Goal: Task Accomplishment & Management: Manage account settings

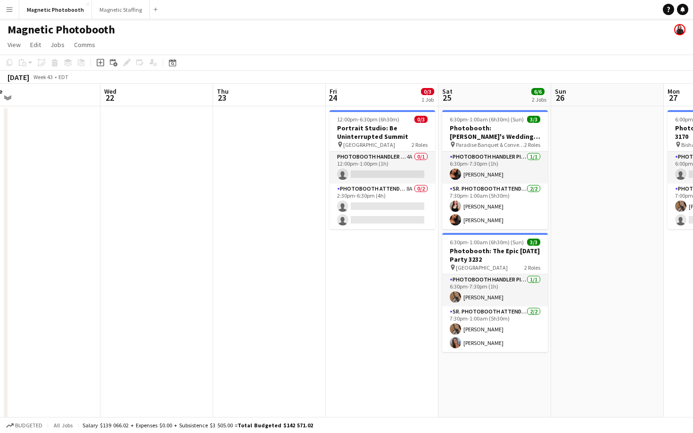
scroll to position [0, 466]
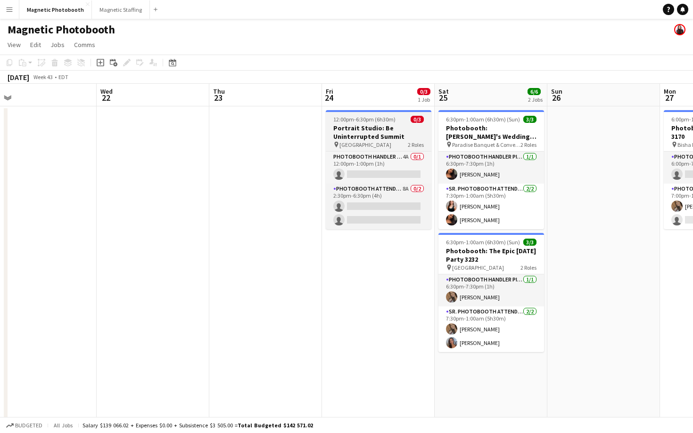
click at [375, 141] on div "pin [GEOGRAPHIC_DATA] 2 Roles" at bounding box center [379, 145] width 106 height 8
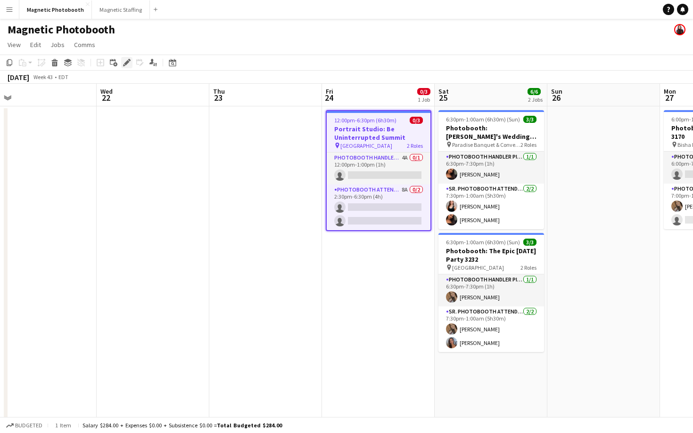
click at [128, 65] on icon "Edit" at bounding box center [127, 63] width 8 height 8
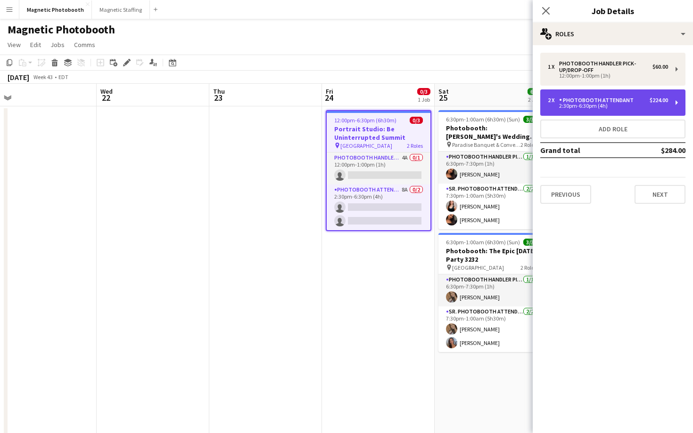
click at [605, 113] on div "2 x Photobooth Attendant $224.00 2:30pm-6:30pm (4h)" at bounding box center [612, 103] width 145 height 26
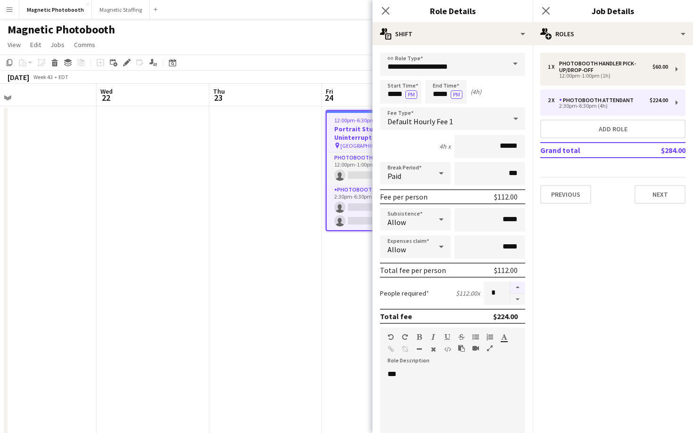
click at [521, 289] on button "button" at bounding box center [517, 288] width 15 height 12
type input "*"
click at [383, 94] on input "*****" at bounding box center [400, 92] width 41 height 24
click at [394, 106] on div at bounding box center [391, 108] width 19 height 9
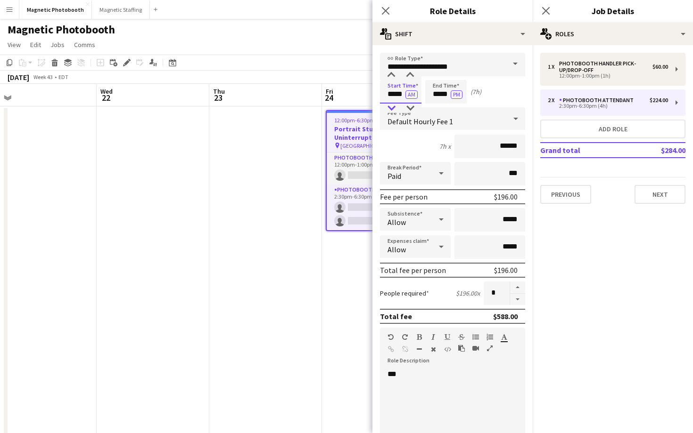
click at [394, 106] on div at bounding box center [391, 108] width 19 height 9
click at [408, 97] on button "AM" at bounding box center [411, 94] width 12 height 8
click at [400, 94] on input "*****" at bounding box center [400, 92] width 41 height 24
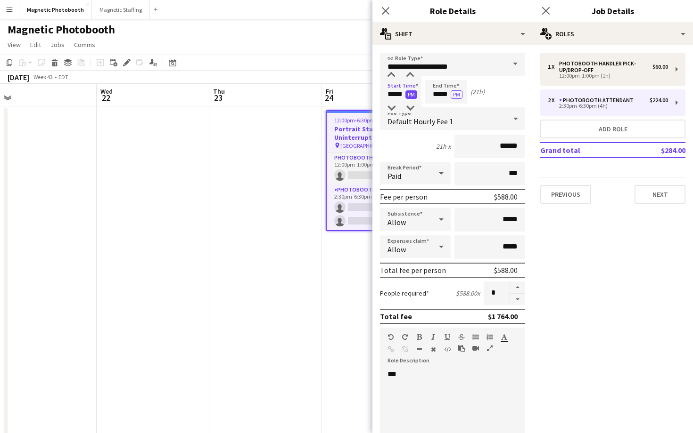
click at [411, 95] on button "PM" at bounding box center [411, 94] width 12 height 8
click at [404, 98] on input "*****" at bounding box center [400, 92] width 41 height 24
click at [406, 105] on div at bounding box center [409, 108] width 19 height 9
click at [413, 76] on div at bounding box center [409, 75] width 19 height 9
click at [394, 105] on div at bounding box center [391, 108] width 19 height 9
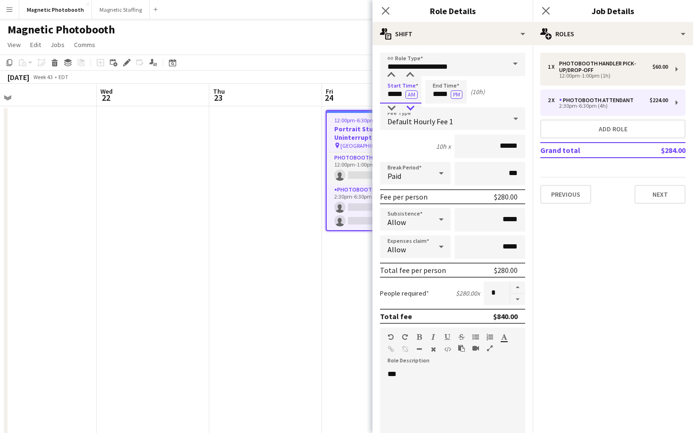
click at [411, 107] on div at bounding box center [409, 108] width 19 height 9
type input "*****"
click at [411, 107] on div at bounding box center [409, 108] width 19 height 9
click at [432, 100] on input "*****" at bounding box center [445, 92] width 41 height 24
type input "*****"
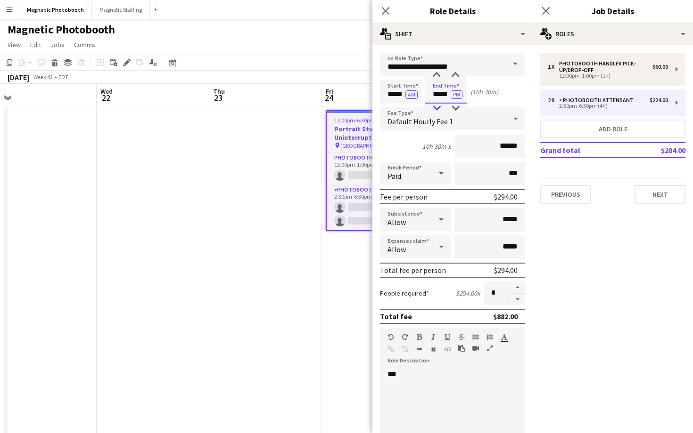
click at [434, 109] on div at bounding box center [436, 108] width 19 height 9
click at [549, 9] on icon "Close pop-in" at bounding box center [545, 10] width 9 height 9
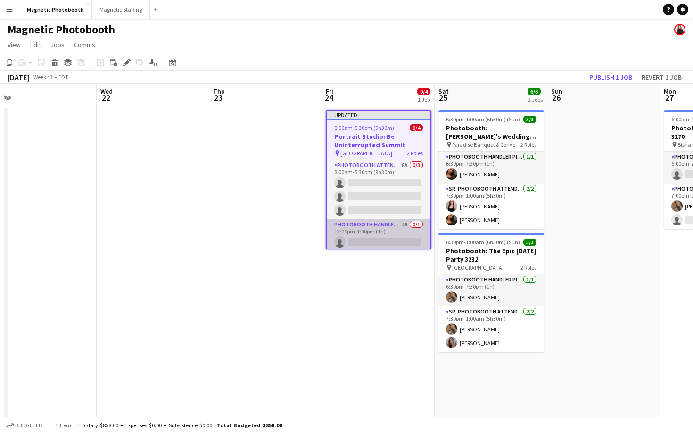
scroll to position [3, 0]
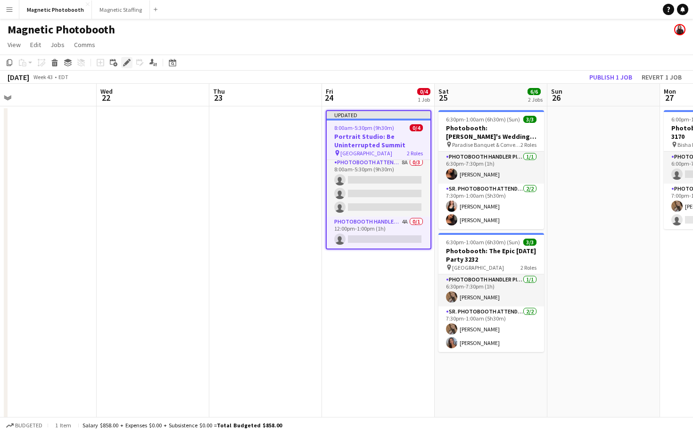
click at [125, 63] on icon at bounding box center [126, 62] width 5 height 5
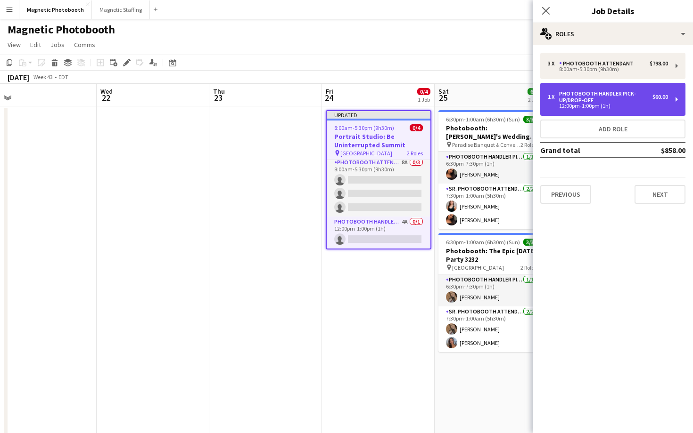
click at [551, 99] on div "1 x" at bounding box center [552, 97] width 11 height 7
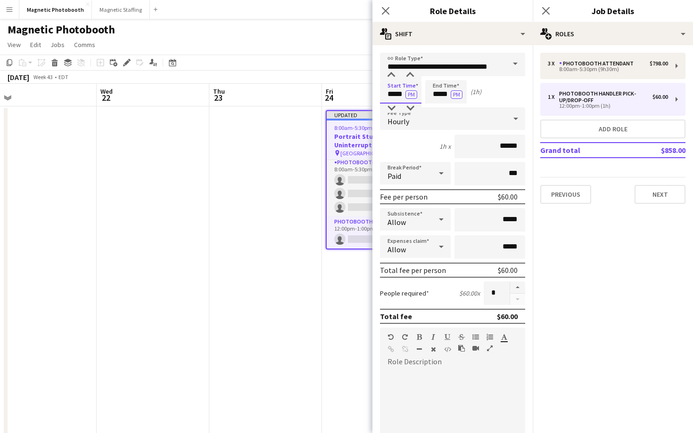
click at [401, 95] on input "*****" at bounding box center [400, 92] width 41 height 24
click at [397, 109] on div at bounding box center [391, 108] width 19 height 9
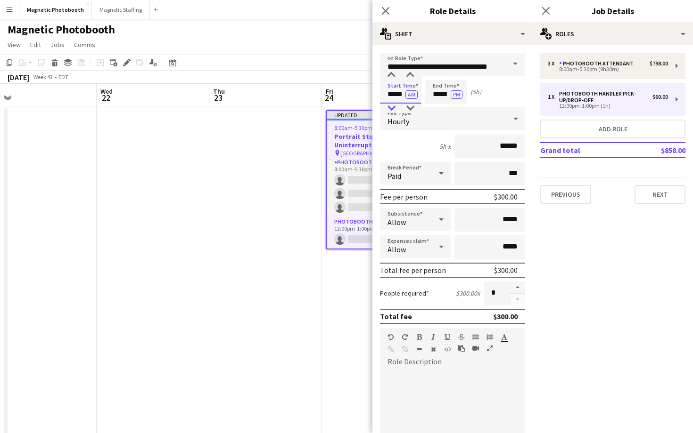
type input "*****"
click at [397, 109] on div at bounding box center [391, 108] width 19 height 9
click at [432, 99] on input "*****" at bounding box center [445, 92] width 41 height 24
click at [436, 105] on div at bounding box center [436, 108] width 19 height 9
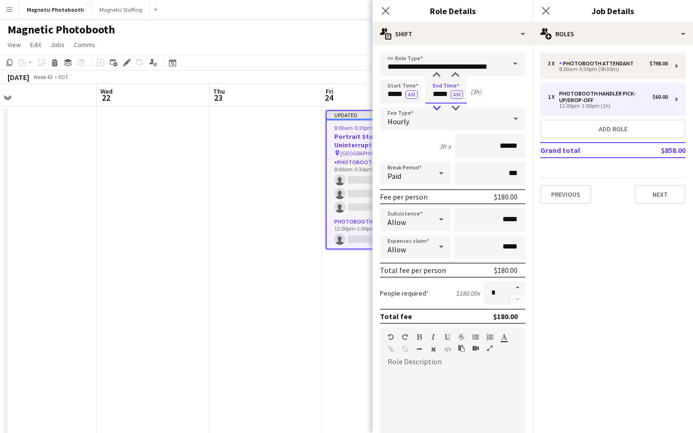
click at [436, 105] on div at bounding box center [436, 108] width 19 height 9
type input "*****"
click at [436, 105] on div at bounding box center [436, 108] width 19 height 9
click at [546, 9] on icon "Close pop-in" at bounding box center [545, 10] width 9 height 9
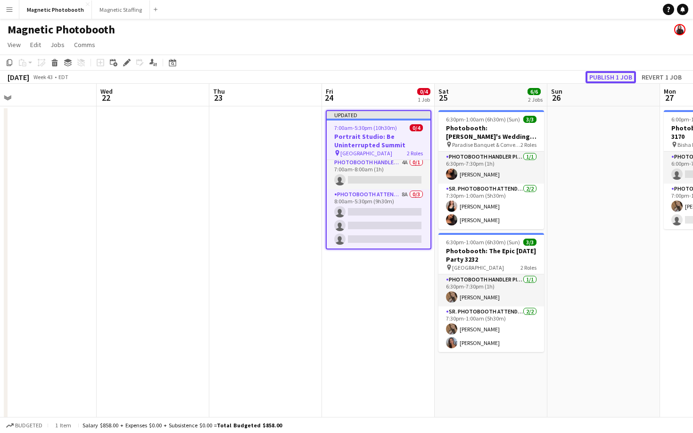
click at [603, 79] on button "Publish 1 job" at bounding box center [610, 77] width 50 height 12
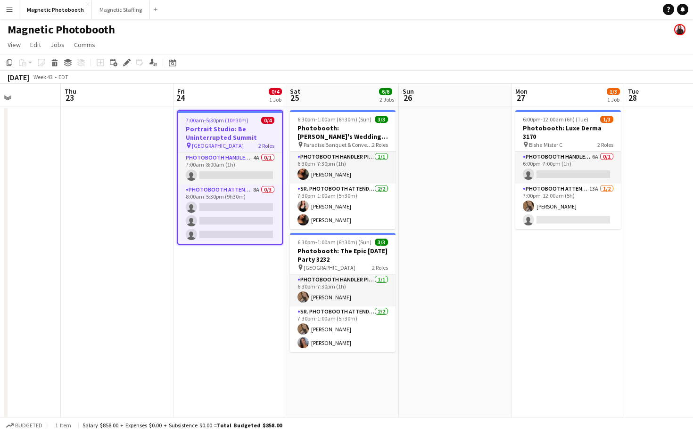
scroll to position [0, 396]
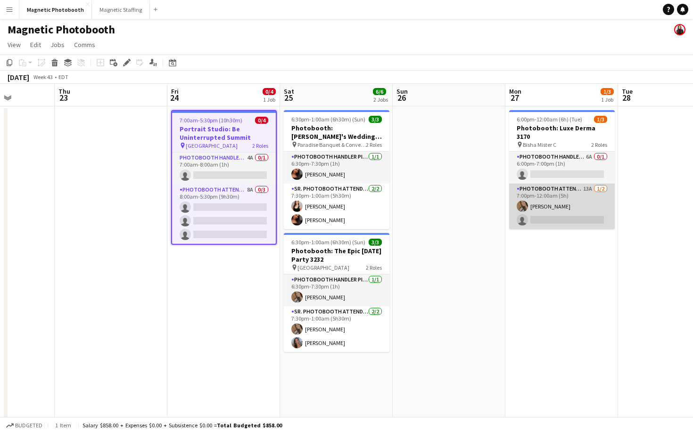
click at [554, 204] on app-card-role "Photobooth Attendant 13A [DATE] 7:00pm-12:00am (5h) [PERSON_NAME] single-neutra…" at bounding box center [562, 207] width 106 height 46
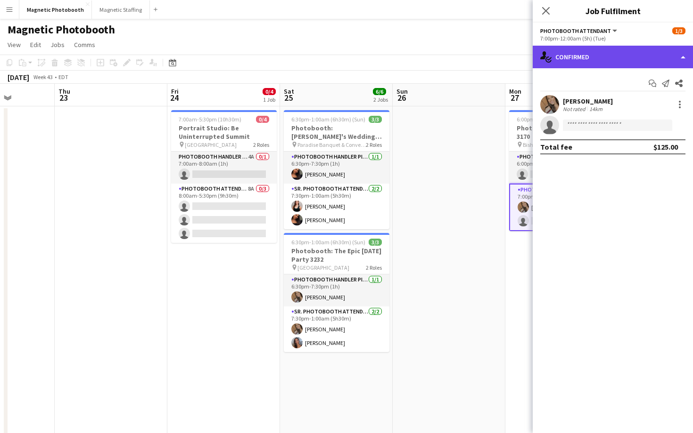
click at [609, 57] on div "single-neutral-actions-check-2 Confirmed" at bounding box center [612, 57] width 160 height 23
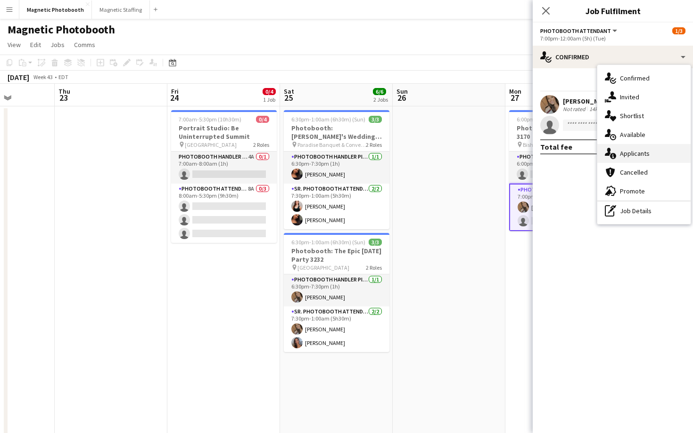
click at [625, 161] on div "single-neutral-actions-information Applicants" at bounding box center [643, 153] width 93 height 19
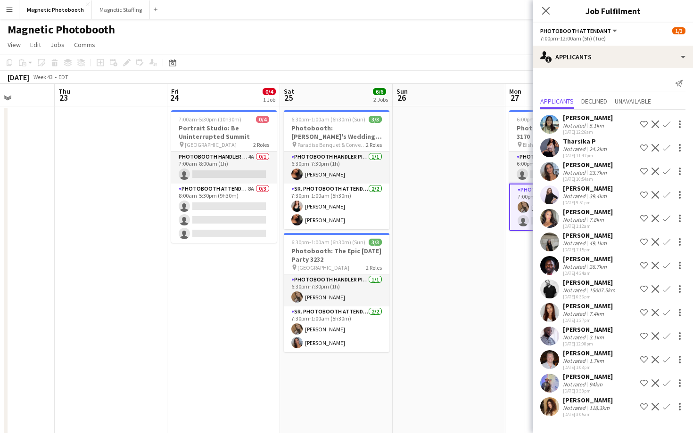
scroll to position [1, 0]
click at [662, 287] on button "Confirm" at bounding box center [666, 289] width 11 height 11
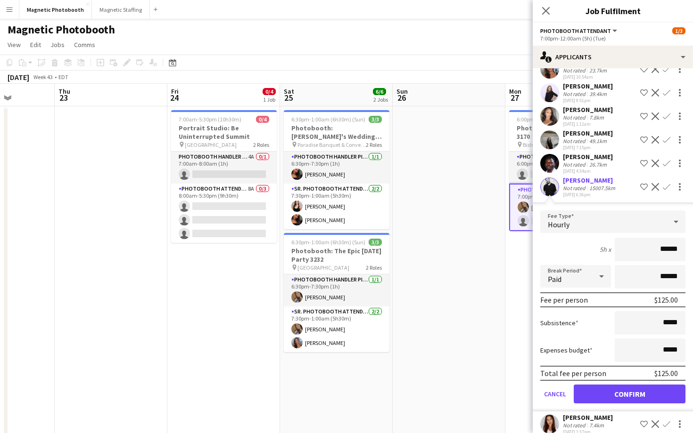
scroll to position [138, 0]
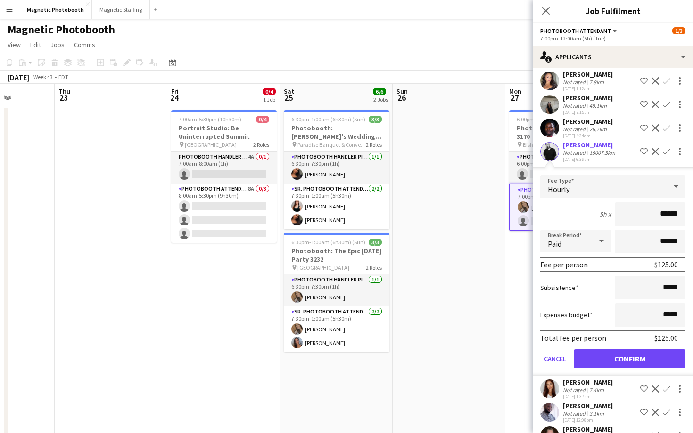
click at [662, 215] on input "******" at bounding box center [649, 215] width 71 height 24
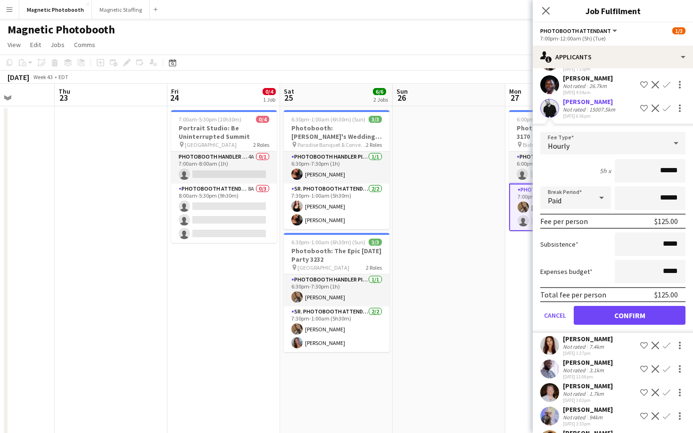
scroll to position [216, 0]
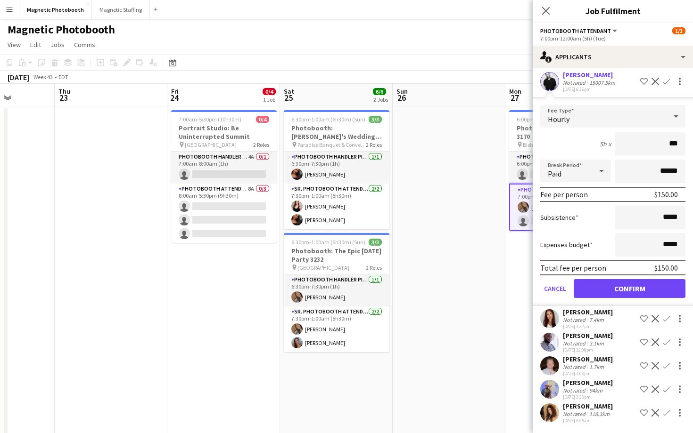
type input "***"
click at [601, 280] on button "Confirm" at bounding box center [629, 288] width 112 height 19
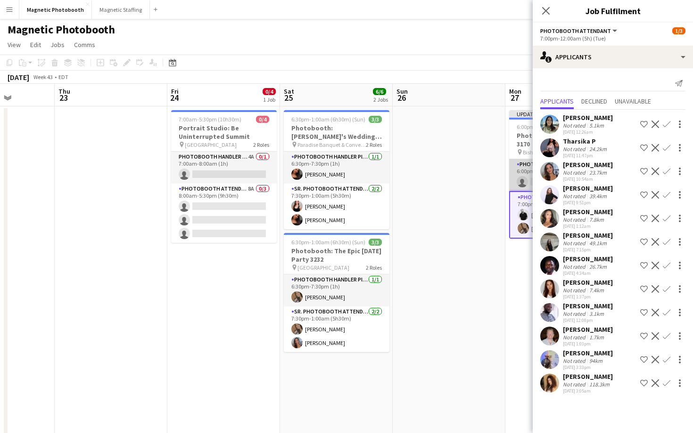
click at [523, 159] on app-card-role "Photobooth Handler Pick-Up/Drop-Off 6A 0/1 6:00pm-7:00pm (1h) single-neutral-ac…" at bounding box center [562, 175] width 106 height 32
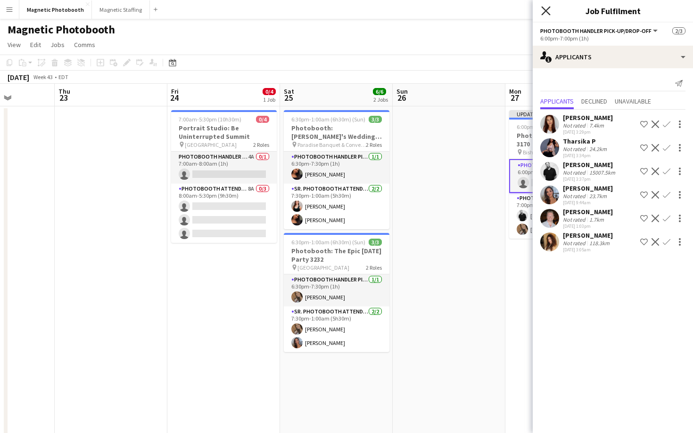
click at [548, 15] on icon "Close pop-in" at bounding box center [545, 10] width 9 height 9
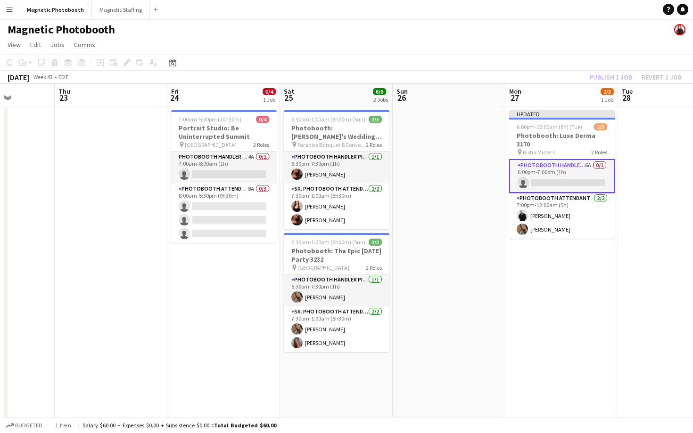
click at [547, 171] on app-card-role "Photobooth Handler Pick-Up/Drop-Off 6A 0/1 6:00pm-7:00pm (1h) single-neutral-ac…" at bounding box center [562, 176] width 106 height 34
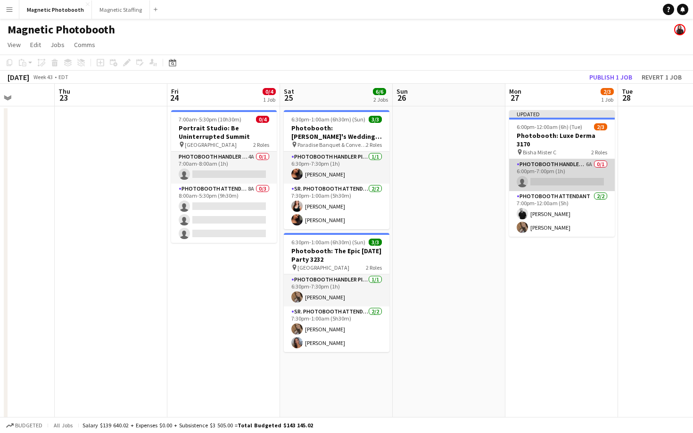
click at [547, 171] on app-card-role "Photobooth Handler Pick-Up/Drop-Off 6A 0/1 6:00pm-7:00pm (1h) single-neutral-ac…" at bounding box center [562, 175] width 106 height 32
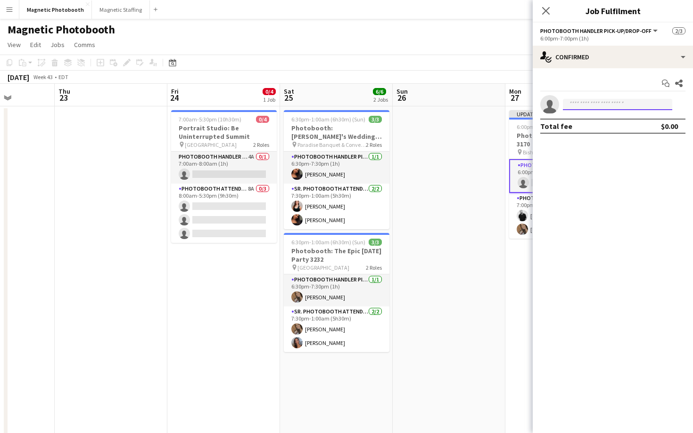
click at [592, 104] on input at bounding box center [617, 104] width 109 height 11
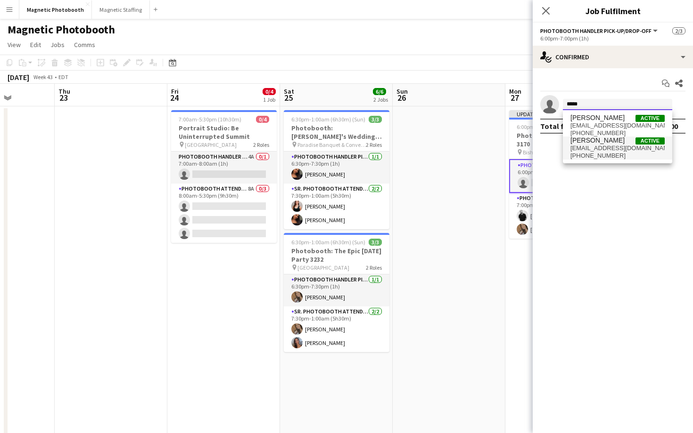
type input "*****"
click at [605, 143] on span "[PERSON_NAME]" at bounding box center [597, 141] width 54 height 8
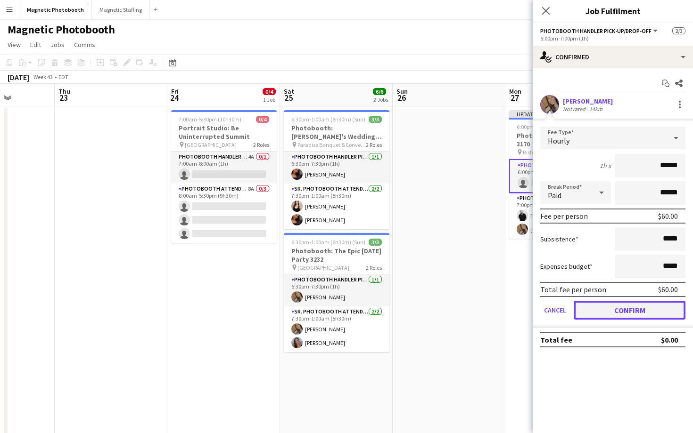
click at [625, 310] on button "Confirm" at bounding box center [629, 310] width 112 height 19
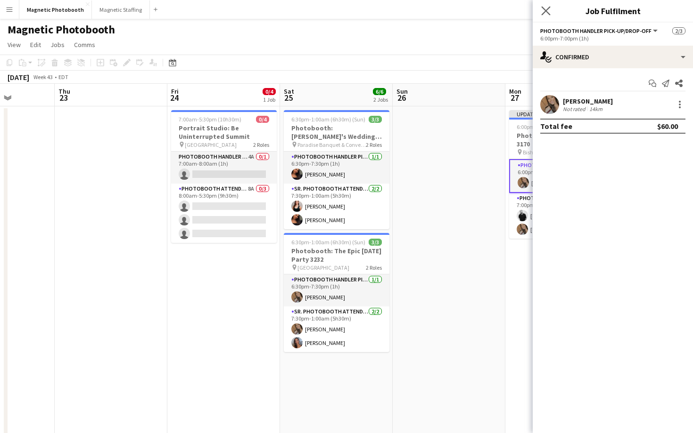
click at [545, 6] on app-icon "Close pop-in" at bounding box center [546, 11] width 14 height 14
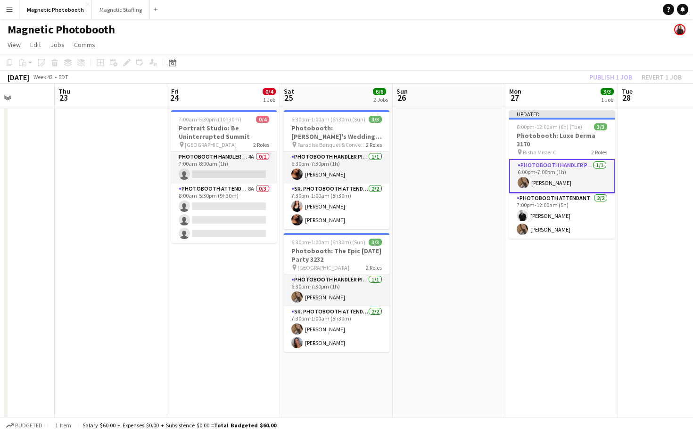
click at [605, 76] on div "Publish 1 job Revert 1 job" at bounding box center [635, 77] width 115 height 12
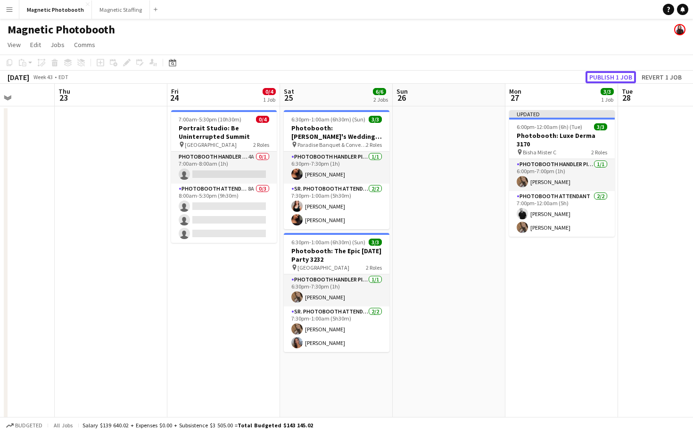
click at [605, 76] on button "Publish 1 job" at bounding box center [610, 77] width 50 height 12
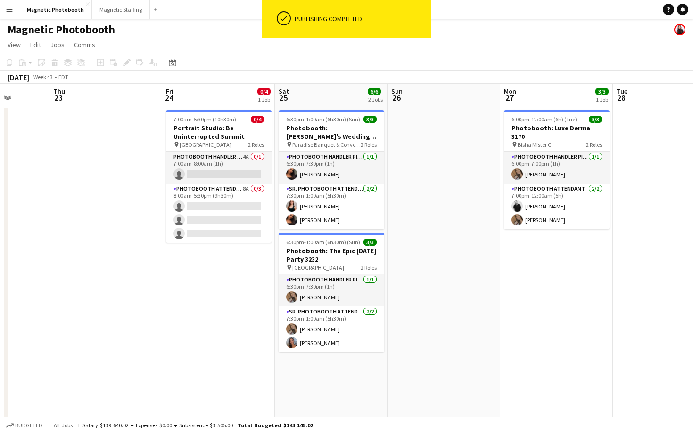
scroll to position [0, 402]
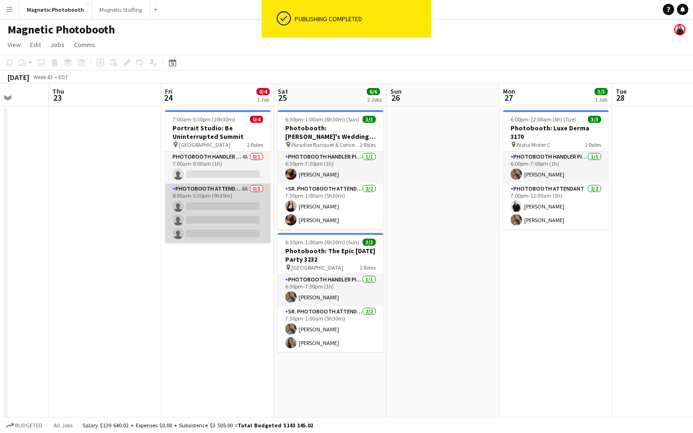
click at [212, 211] on app-card-role "Photobooth Attendant 8A 0/3 8:00am-5:30pm (9h30m) single-neutral-actions single…" at bounding box center [218, 213] width 106 height 59
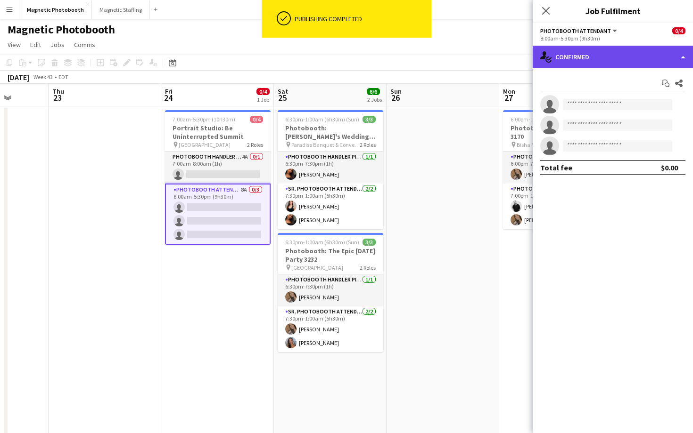
click at [615, 63] on div "single-neutral-actions-check-2 Confirmed" at bounding box center [612, 57] width 160 height 23
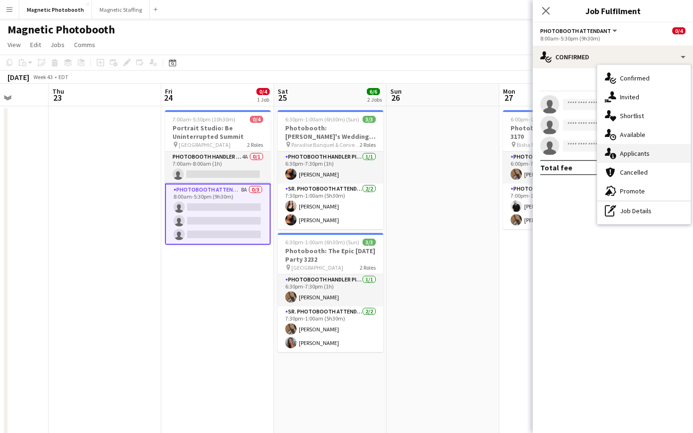
click at [639, 150] on span "Applicants" at bounding box center [635, 153] width 30 height 8
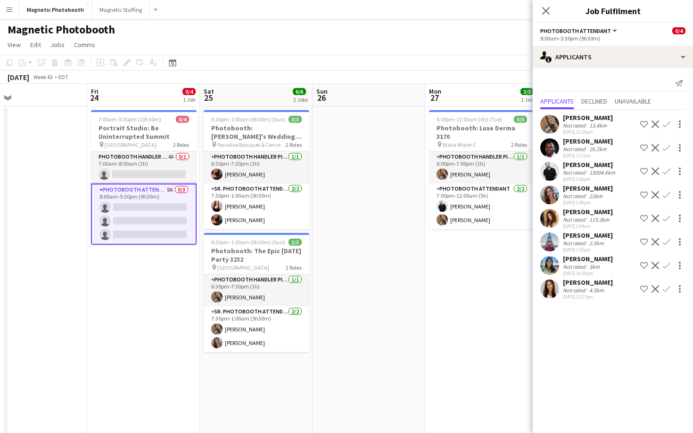
scroll to position [0, 283]
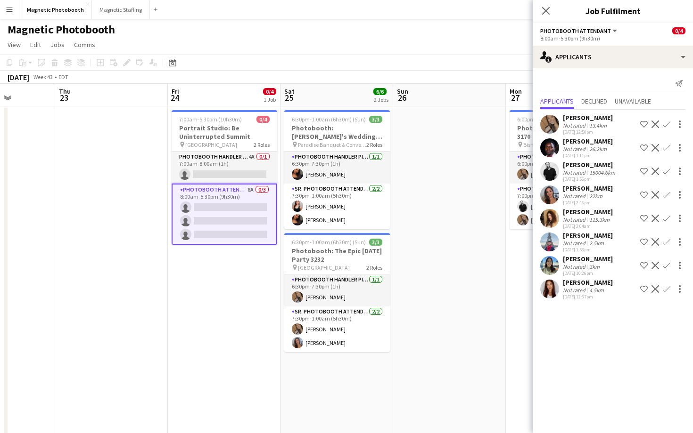
click at [239, 207] on app-card-role "Photobooth Attendant 8A 0/3 8:00am-5:30pm (9h30m) single-neutral-actions single…" at bounding box center [225, 214] width 106 height 61
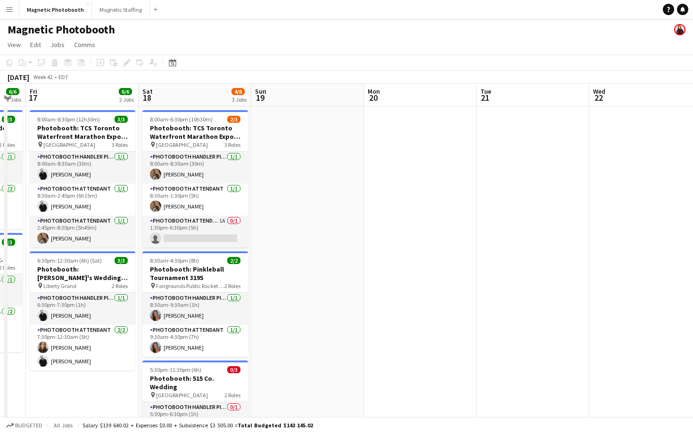
scroll to position [0, 248]
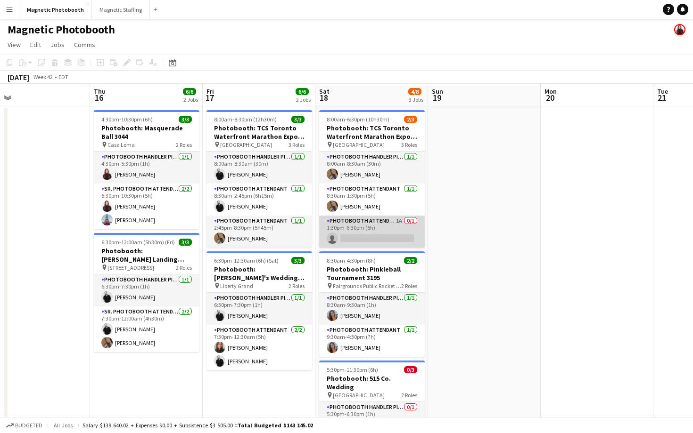
click at [341, 237] on app-card-role "Photobooth Attendant 1A 0/1 1:30pm-6:30pm (5h) single-neutral-actions" at bounding box center [372, 232] width 106 height 32
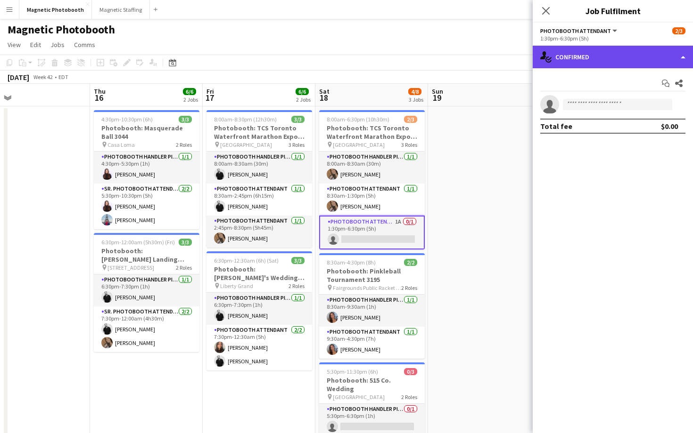
click at [599, 57] on div "single-neutral-actions-check-2 Confirmed" at bounding box center [612, 57] width 160 height 23
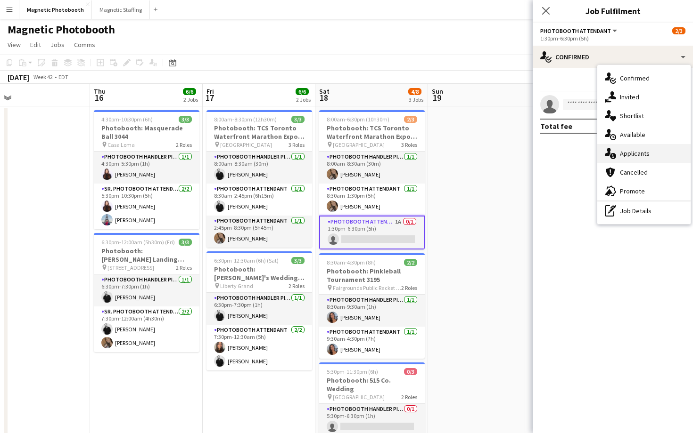
click at [629, 159] on div "single-neutral-actions-information Applicants" at bounding box center [643, 153] width 93 height 19
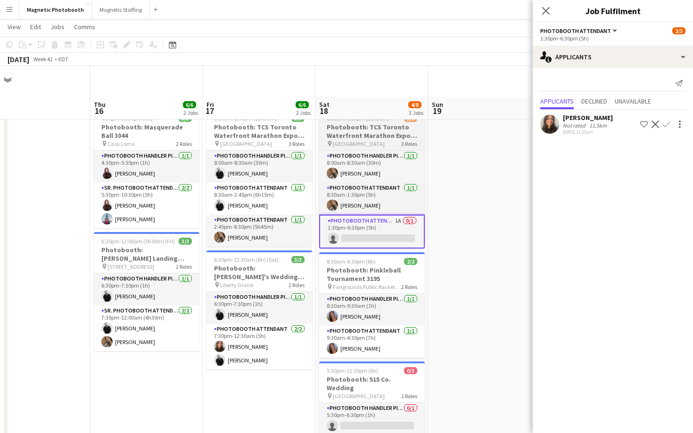
scroll to position [103, 0]
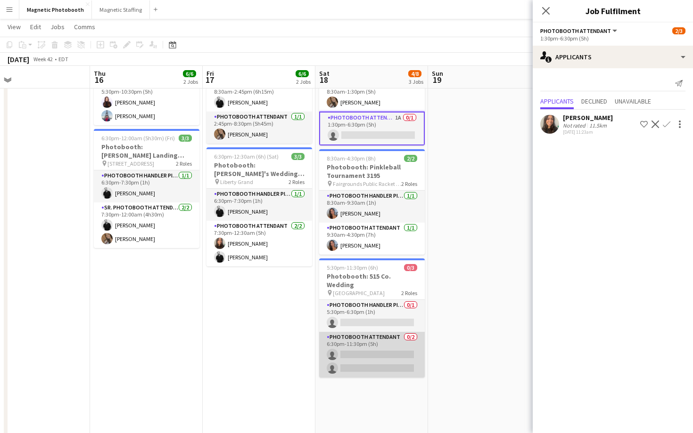
click at [384, 353] on app-card-role "Photobooth Attendant 0/2 6:30pm-11:30pm (5h) single-neutral-actions single-neut…" at bounding box center [372, 355] width 106 height 46
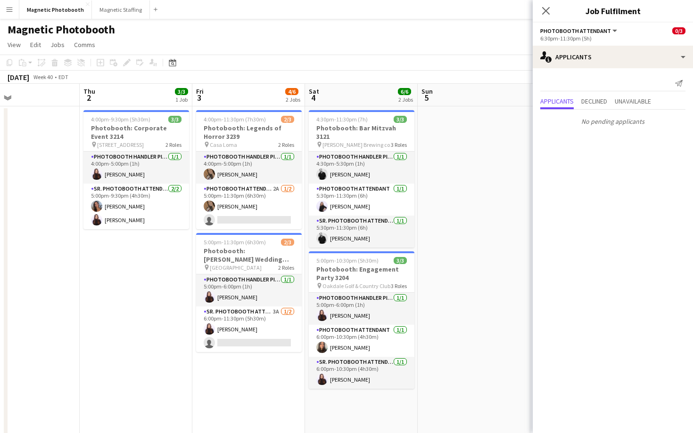
scroll to position [0, 245]
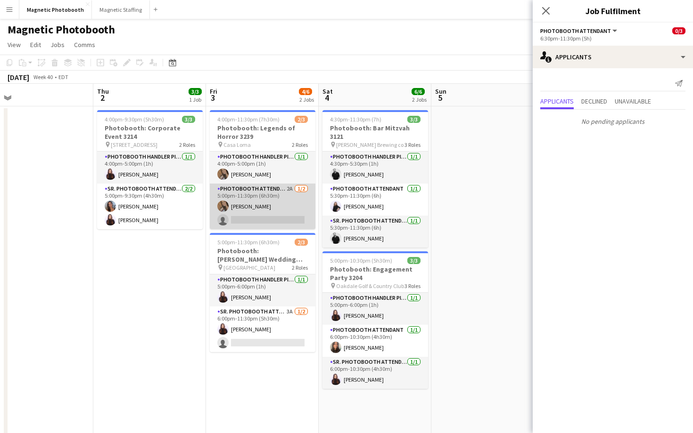
click at [279, 220] on app-card-role "Photobooth Attendant 2A [DATE] 5:00pm-11:30pm (6h30m) [PERSON_NAME] single-neut…" at bounding box center [263, 207] width 106 height 46
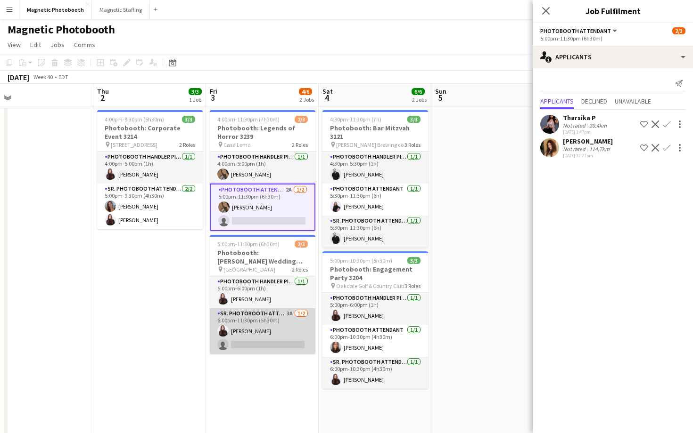
click at [287, 342] on app-card-role "Sr. Photobooth Attendant 3A [DATE] 6:00pm-11:30pm (5h30m) [PERSON_NAME] single-…" at bounding box center [263, 332] width 106 height 46
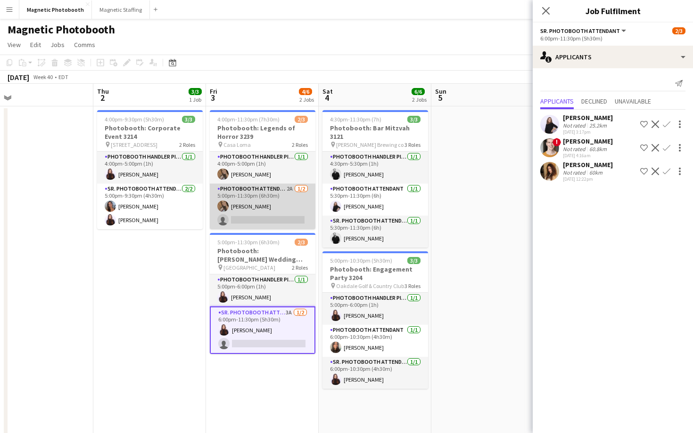
click at [286, 207] on app-card-role "Photobooth Attendant 2A [DATE] 5:00pm-11:30pm (6h30m) [PERSON_NAME] single-neut…" at bounding box center [263, 207] width 106 height 46
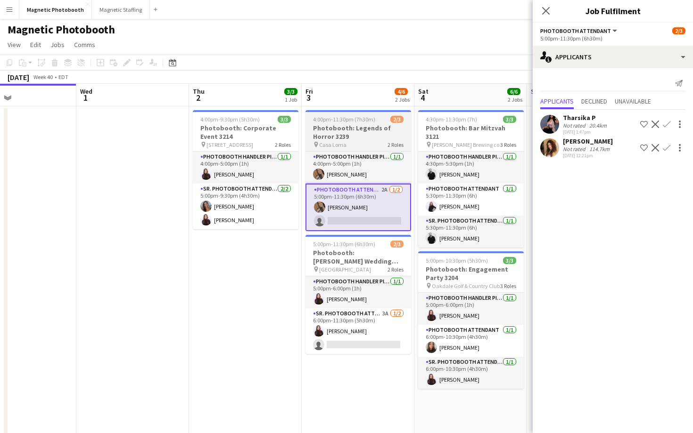
scroll to position [0, 377]
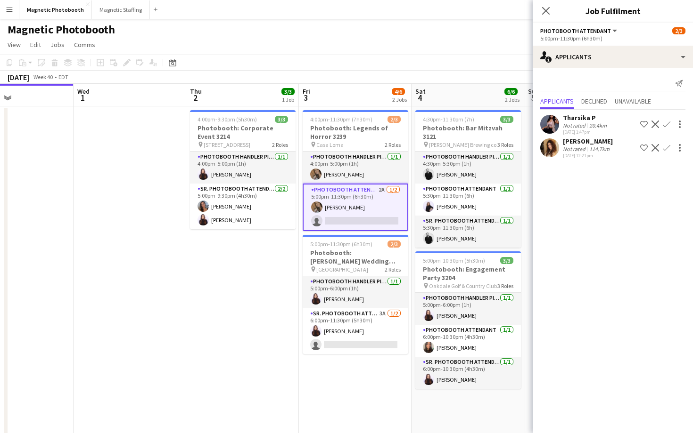
click at [551, 147] on app-user-avatar at bounding box center [549, 148] width 19 height 19
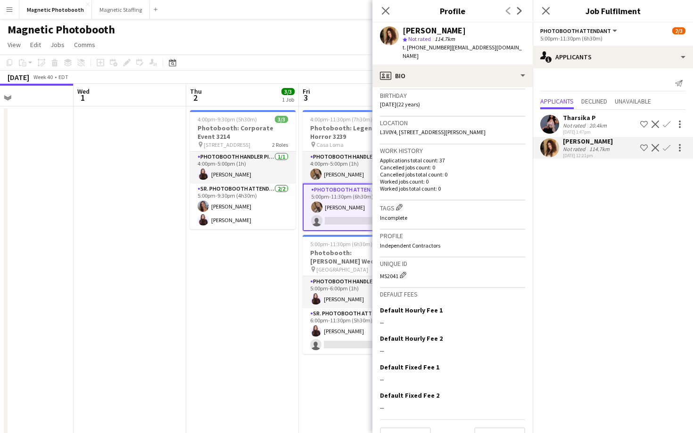
scroll to position [0, 0]
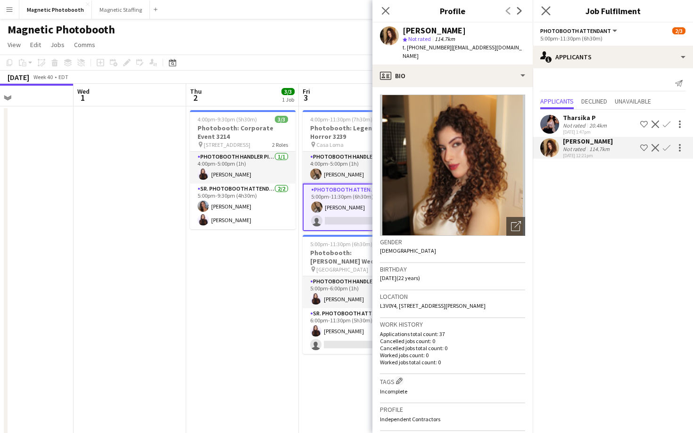
click at [539, 10] on app-icon "Close pop-in" at bounding box center [546, 11] width 14 height 14
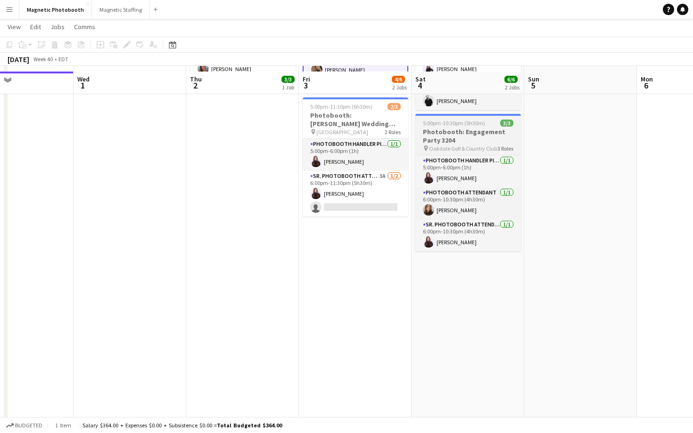
scroll to position [142, 0]
